Goal: Use online tool/utility: Use online tool/utility

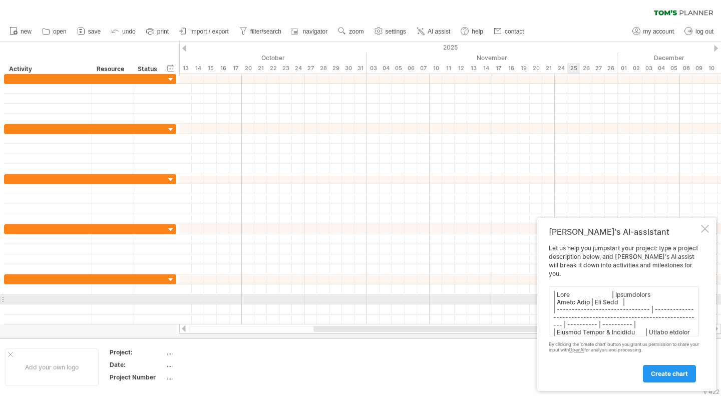
scroll to position [223, 0]
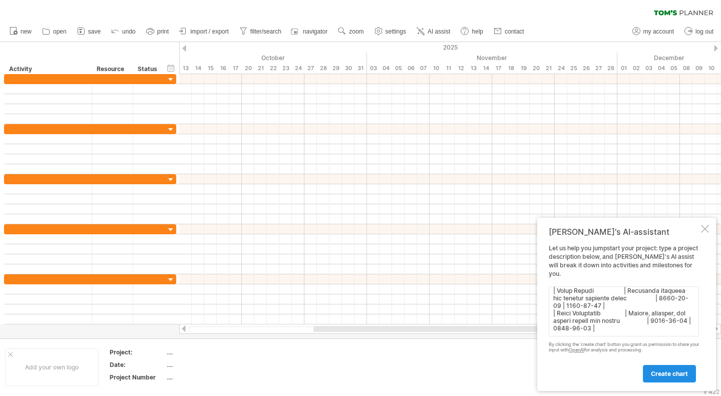
type textarea "| Task | Description | Start Date | End Date | | ------------------------------…"
click at [657, 370] on span "create chart" at bounding box center [669, 374] width 37 height 8
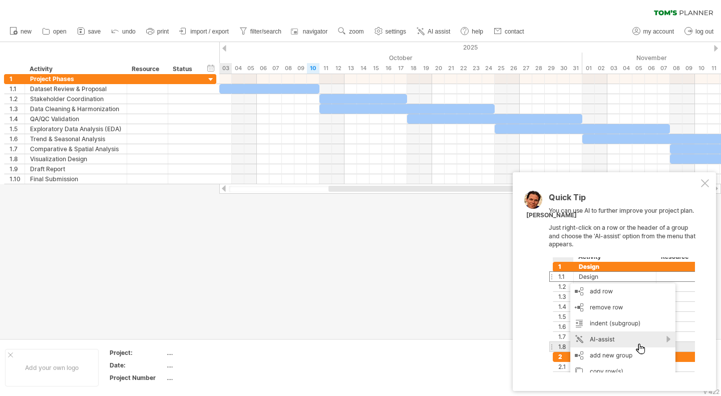
click at [705, 185] on div at bounding box center [705, 183] width 8 height 8
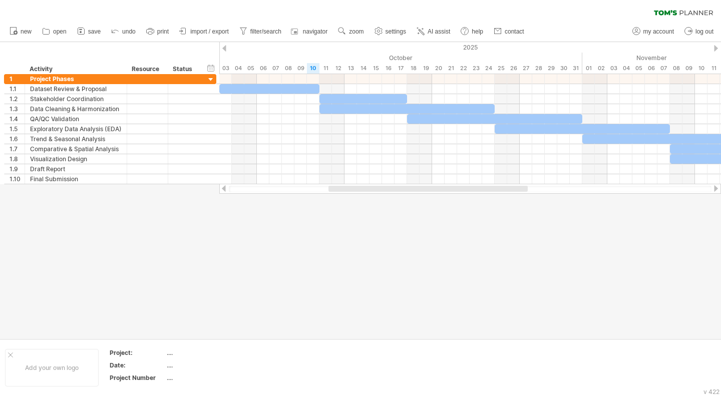
click at [486, 189] on div at bounding box center [427, 189] width 199 height 6
click at [505, 186] on div at bounding box center [427, 189] width 199 height 6
click at [680, 189] on div at bounding box center [470, 189] width 482 height 7
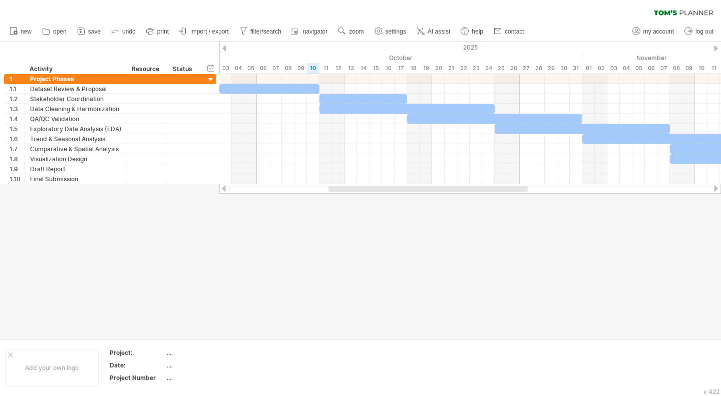
click at [680, 189] on div at bounding box center [470, 189] width 482 height 7
click at [505, 189] on div at bounding box center [427, 189] width 199 height 6
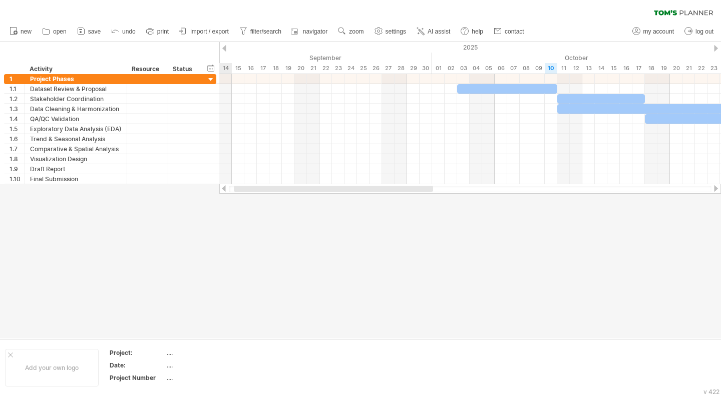
drag, startPoint x: 511, startPoint y: 187, endPoint x: 416, endPoint y: 232, distance: 105.0
click at [416, 232] on div "Trying to reach [DOMAIN_NAME] Connected again... 0% clear filter new 1" at bounding box center [360, 198] width 721 height 396
click at [86, 33] on icon at bounding box center [81, 31] width 10 height 10
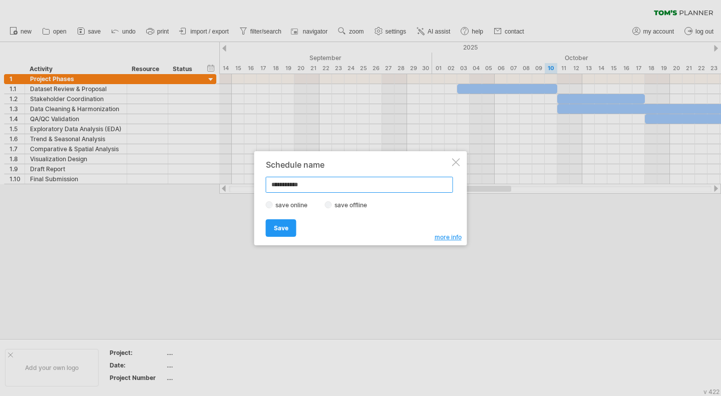
click at [312, 187] on input "**********" at bounding box center [359, 185] width 187 height 16
type input "*"
type input "**********"
click at [280, 225] on span "Save" at bounding box center [281, 228] width 15 height 8
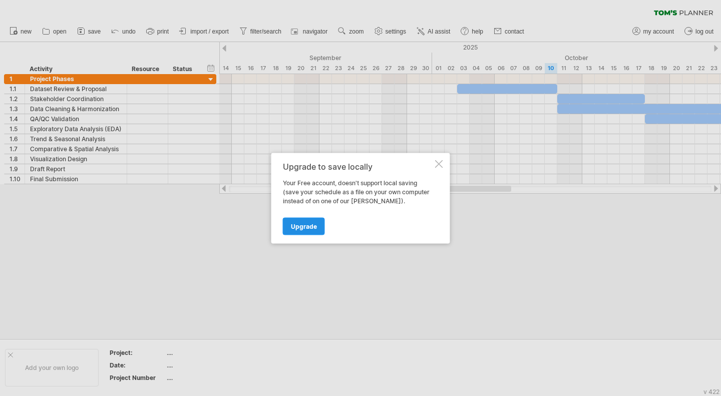
click at [297, 227] on span "Upgrade" at bounding box center [304, 226] width 26 height 8
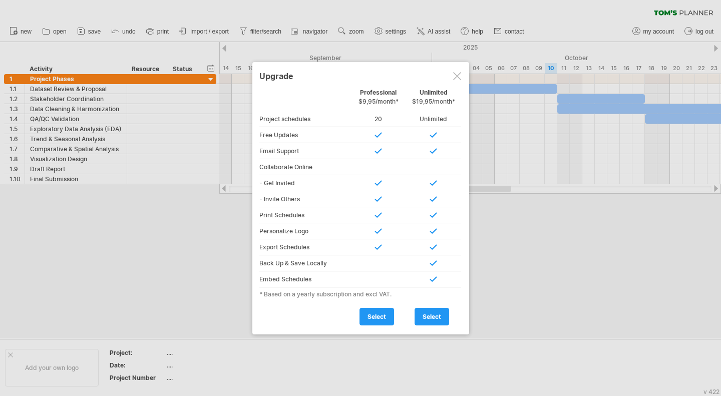
click at [456, 74] on div at bounding box center [457, 76] width 8 height 8
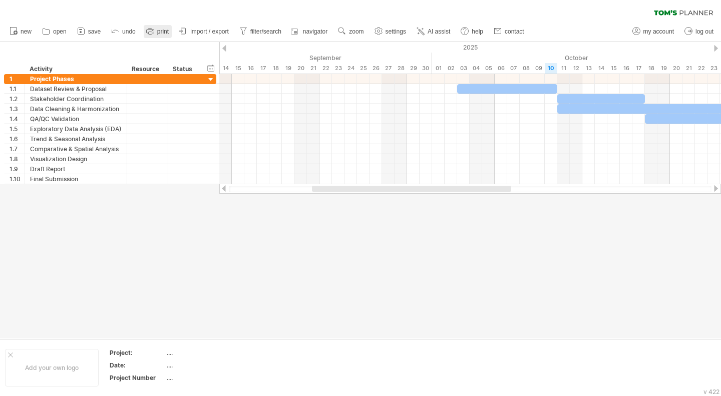
click at [151, 33] on icon at bounding box center [150, 31] width 10 height 10
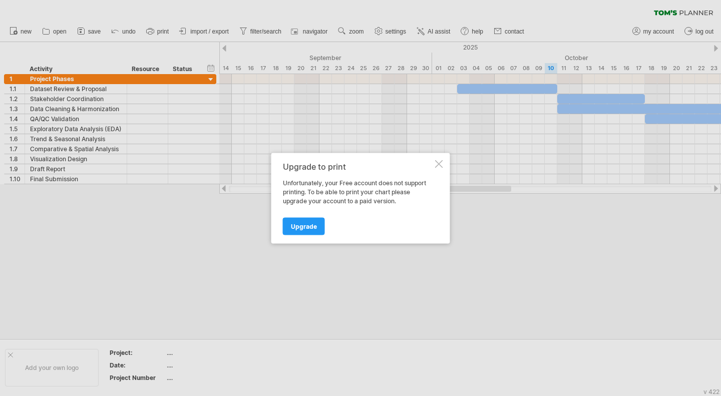
click at [439, 164] on div at bounding box center [439, 164] width 8 height 8
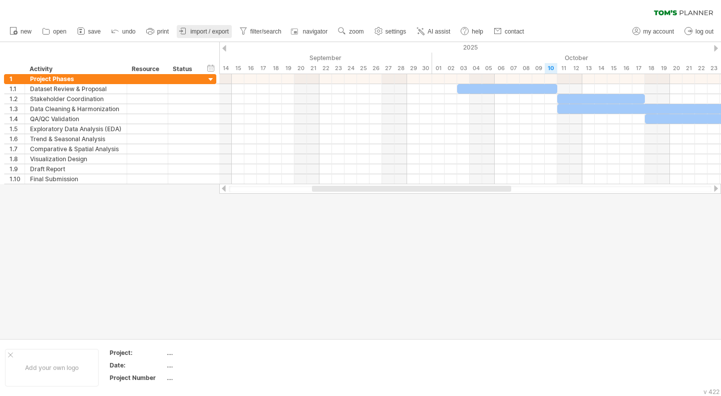
click at [206, 33] on span "import / export" at bounding box center [209, 31] width 39 height 7
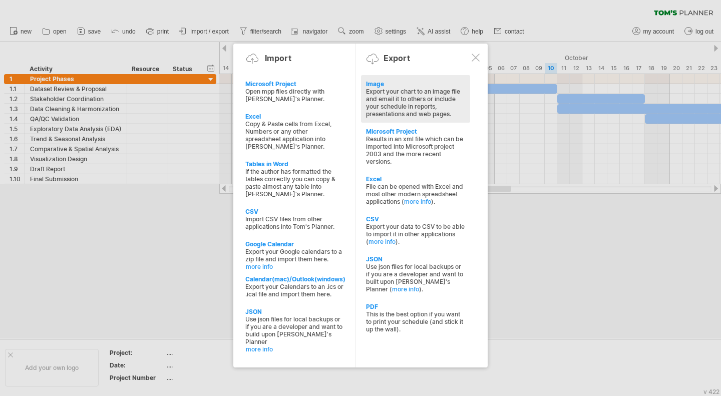
click at [371, 79] on div "Image Export your chart to an image file and email it to others or include your…" at bounding box center [415, 99] width 109 height 48
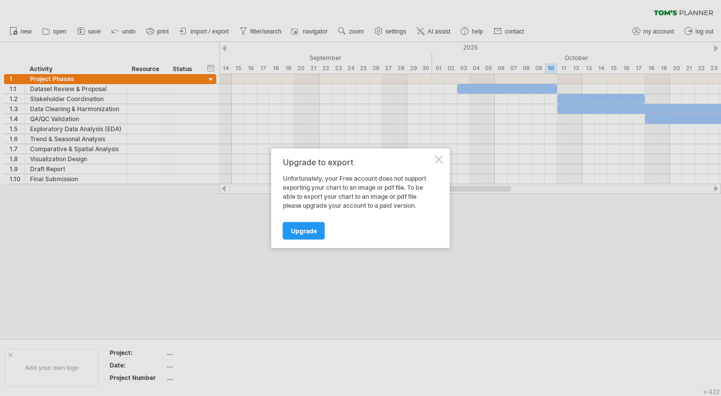
click at [437, 160] on div at bounding box center [439, 159] width 8 height 8
